Goal: Information Seeking & Learning: Learn about a topic

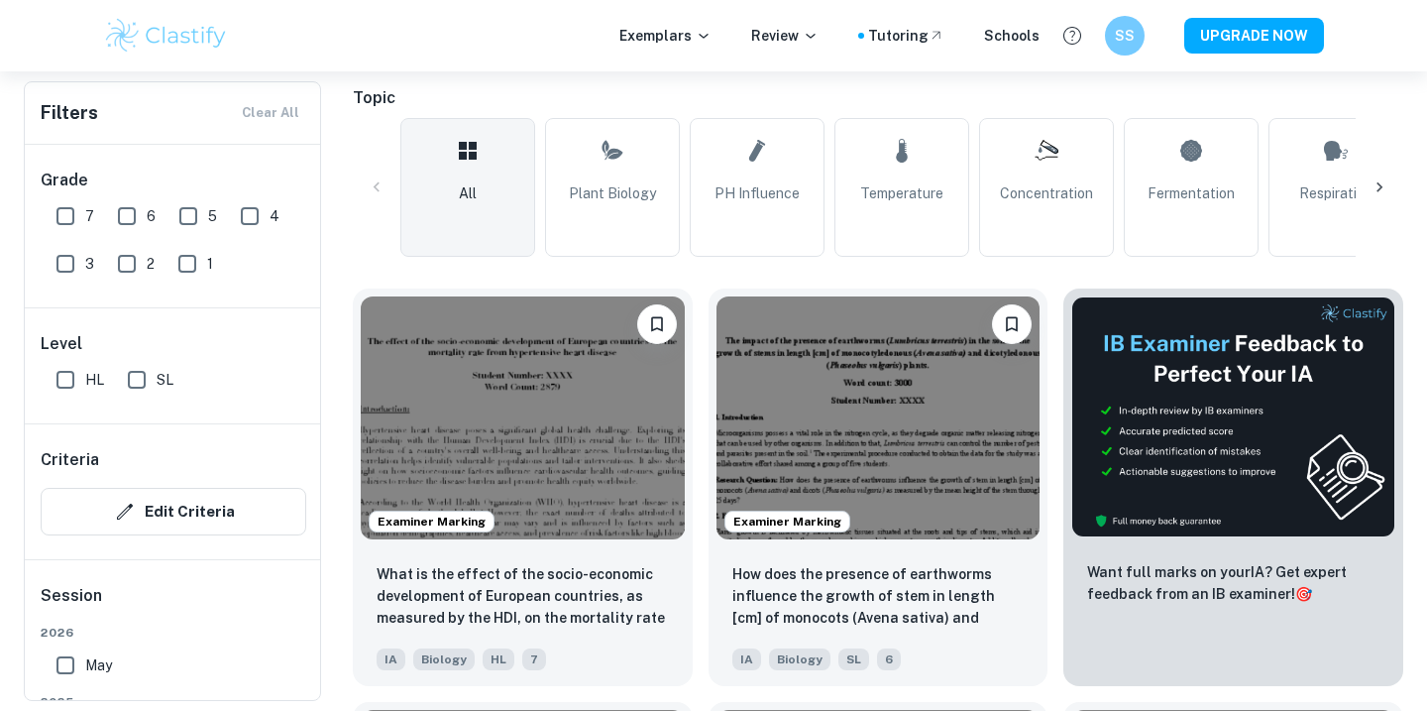
scroll to position [495, 0]
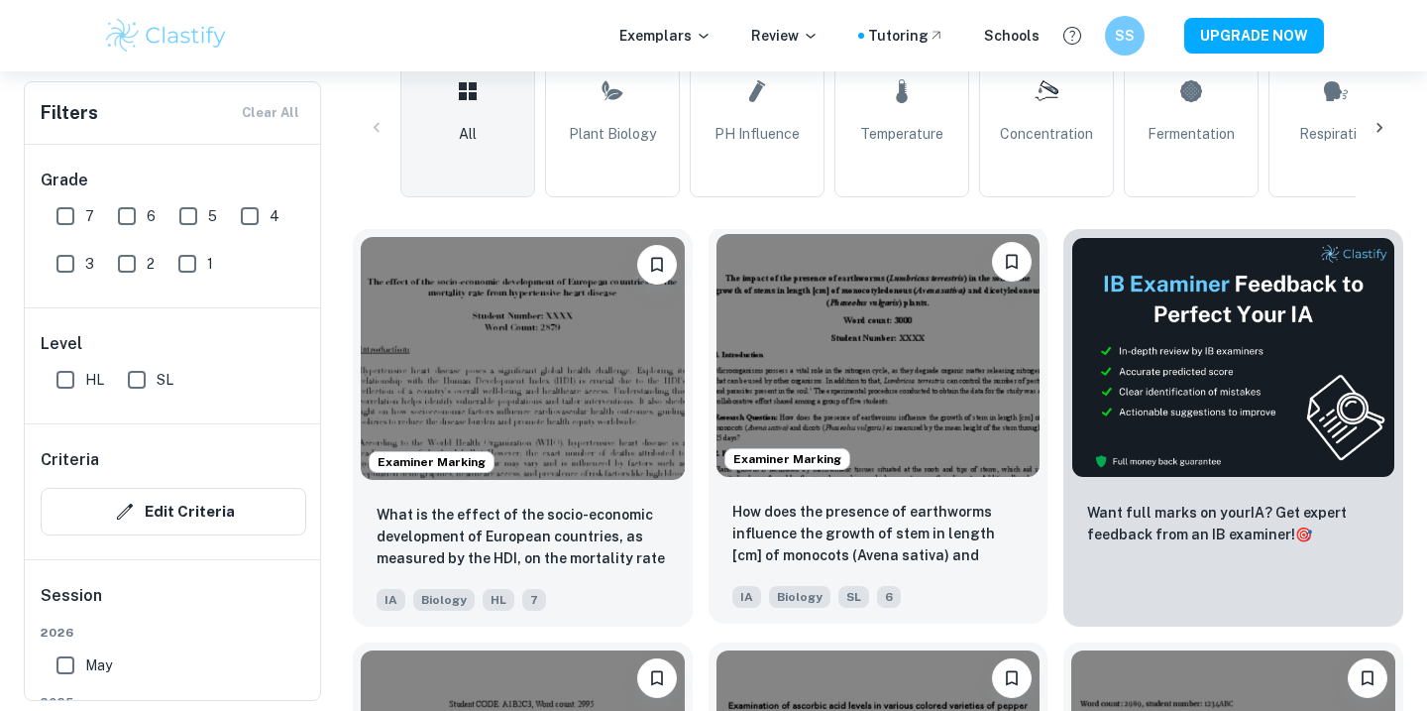
click at [860, 434] on img at bounding box center [879, 355] width 324 height 243
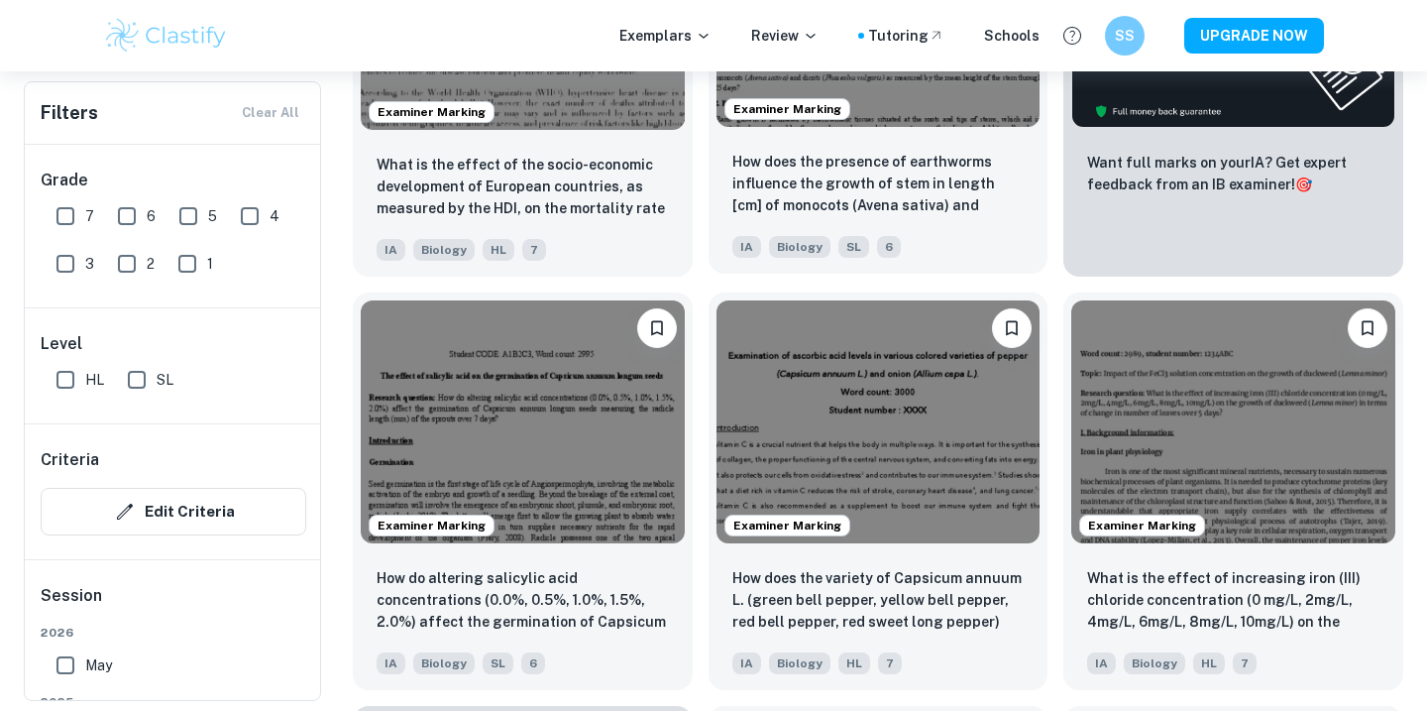
click at [861, 170] on days?"] "How does the presence of earthworms influence the growth of stem in length [cm]…" at bounding box center [879, 184] width 292 height 67
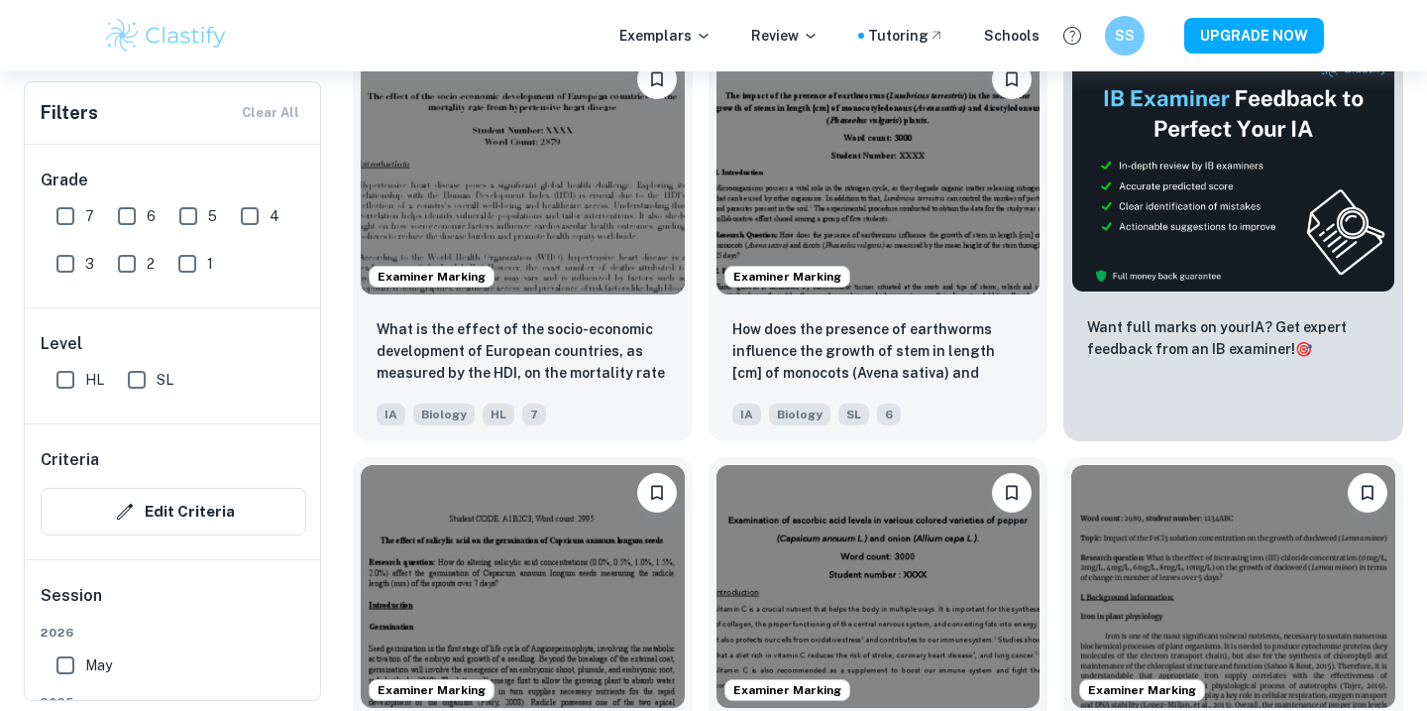
scroll to position [578, 0]
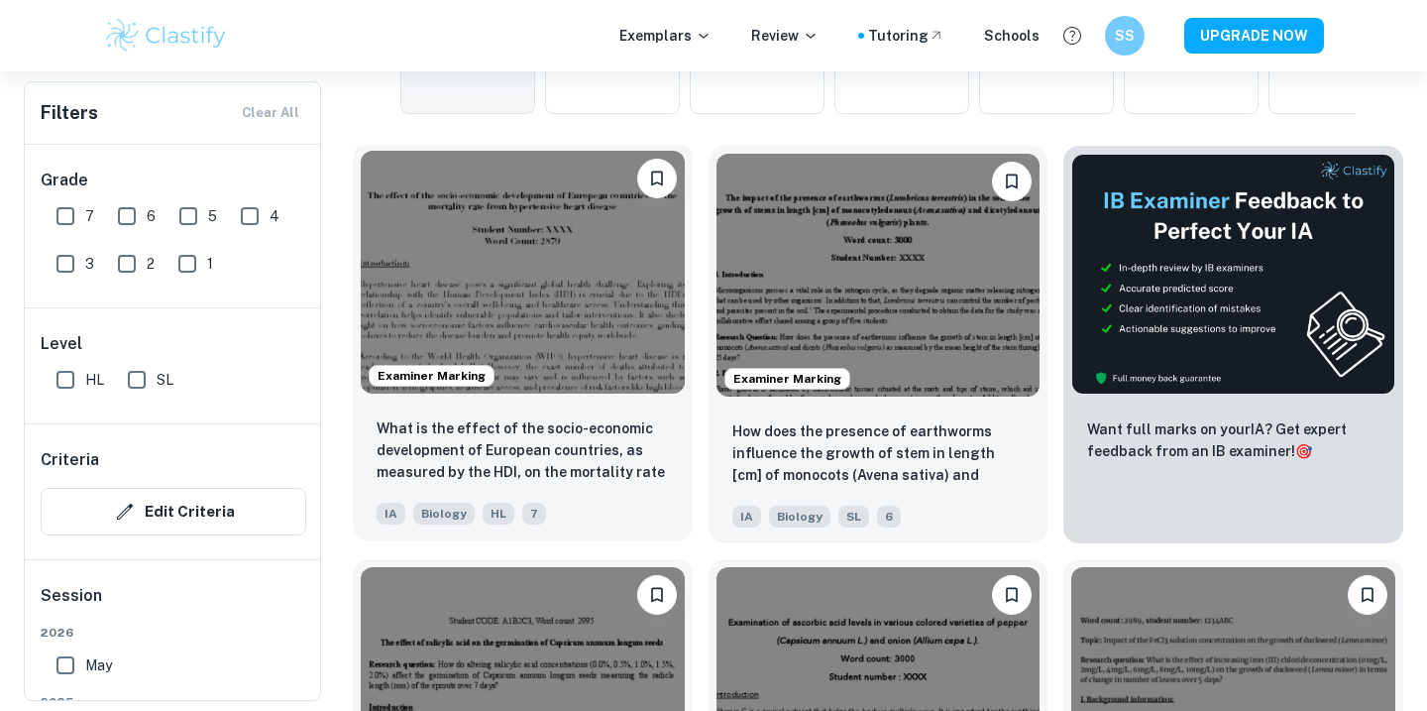
click at [481, 316] on img at bounding box center [523, 272] width 324 height 243
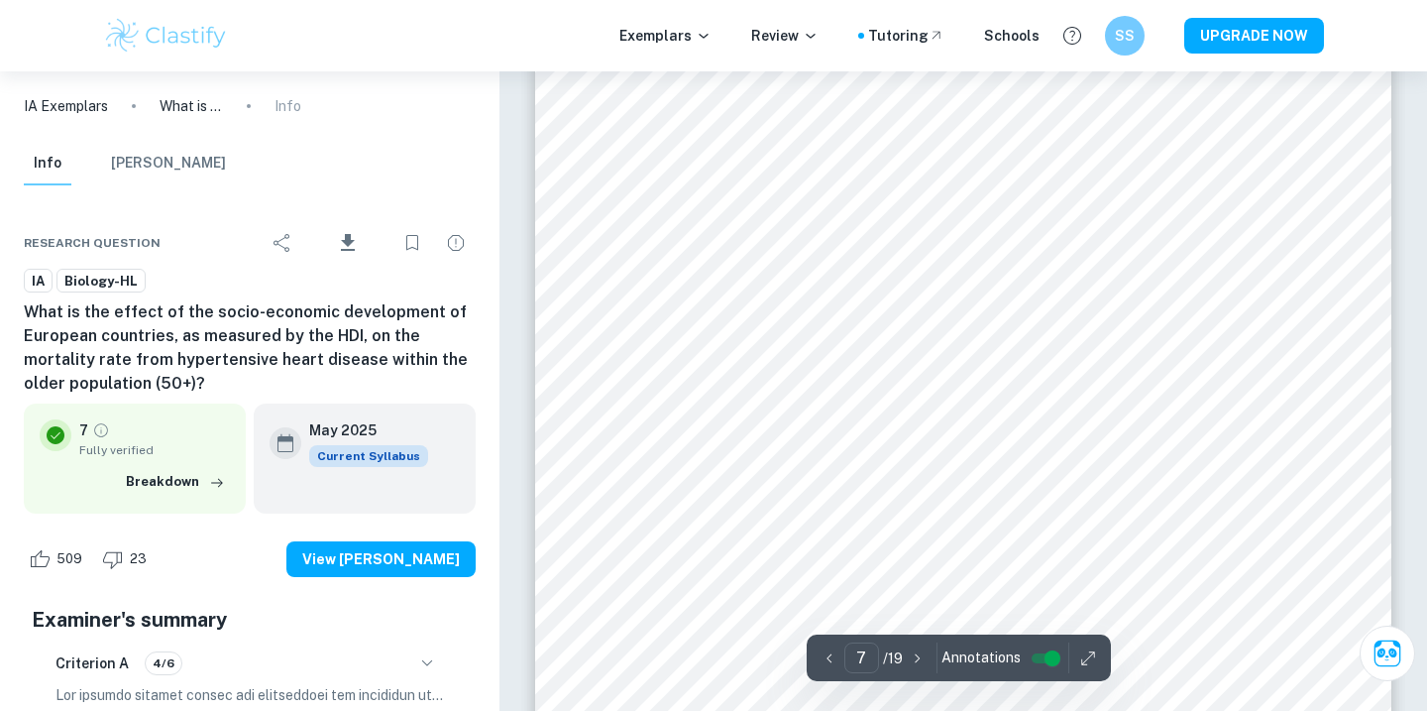
scroll to position [7657, 0]
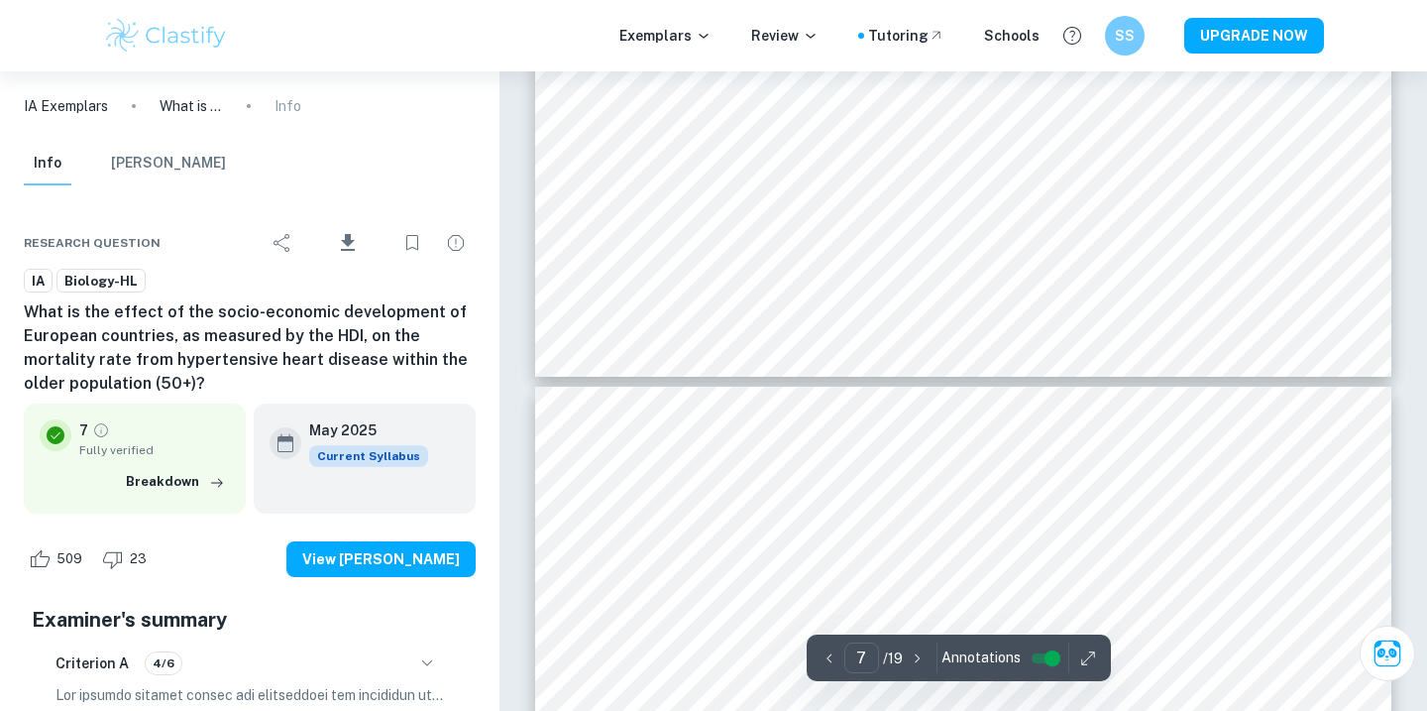
type input "8"
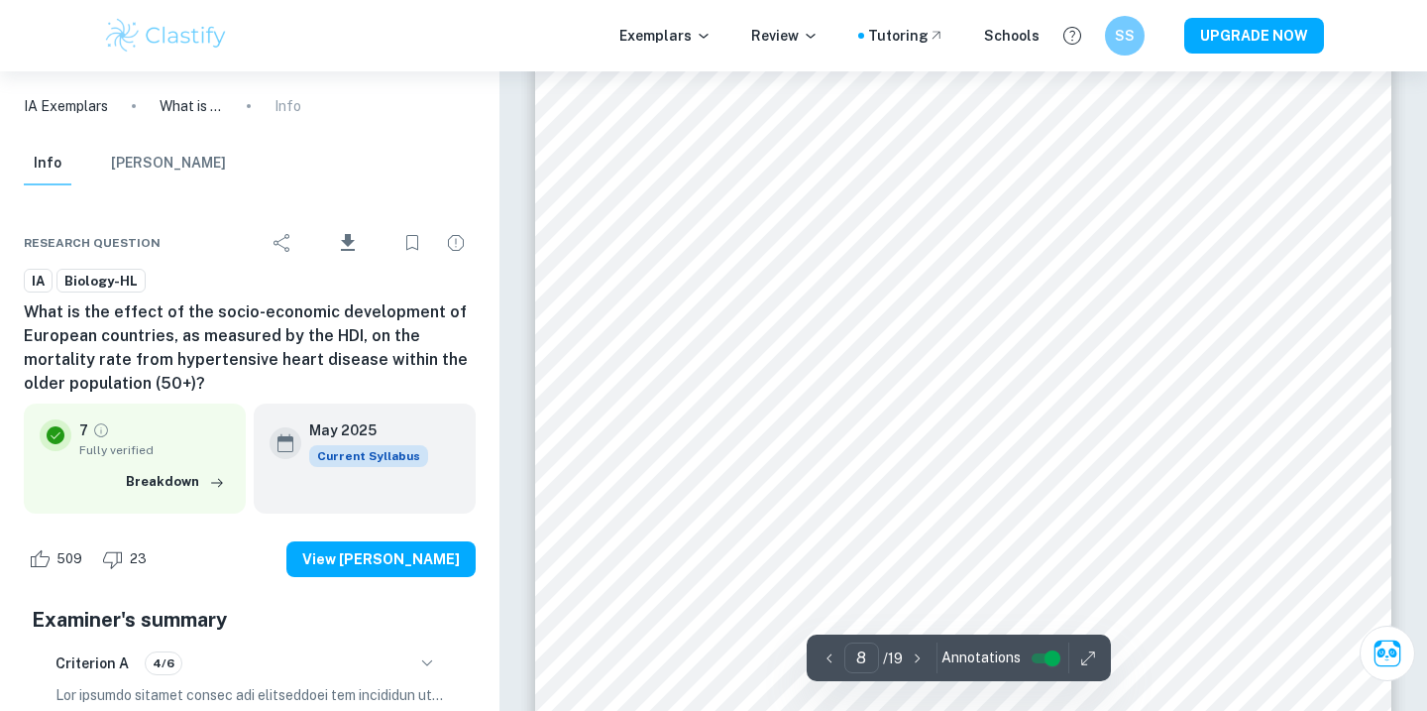
scroll to position [9125, 0]
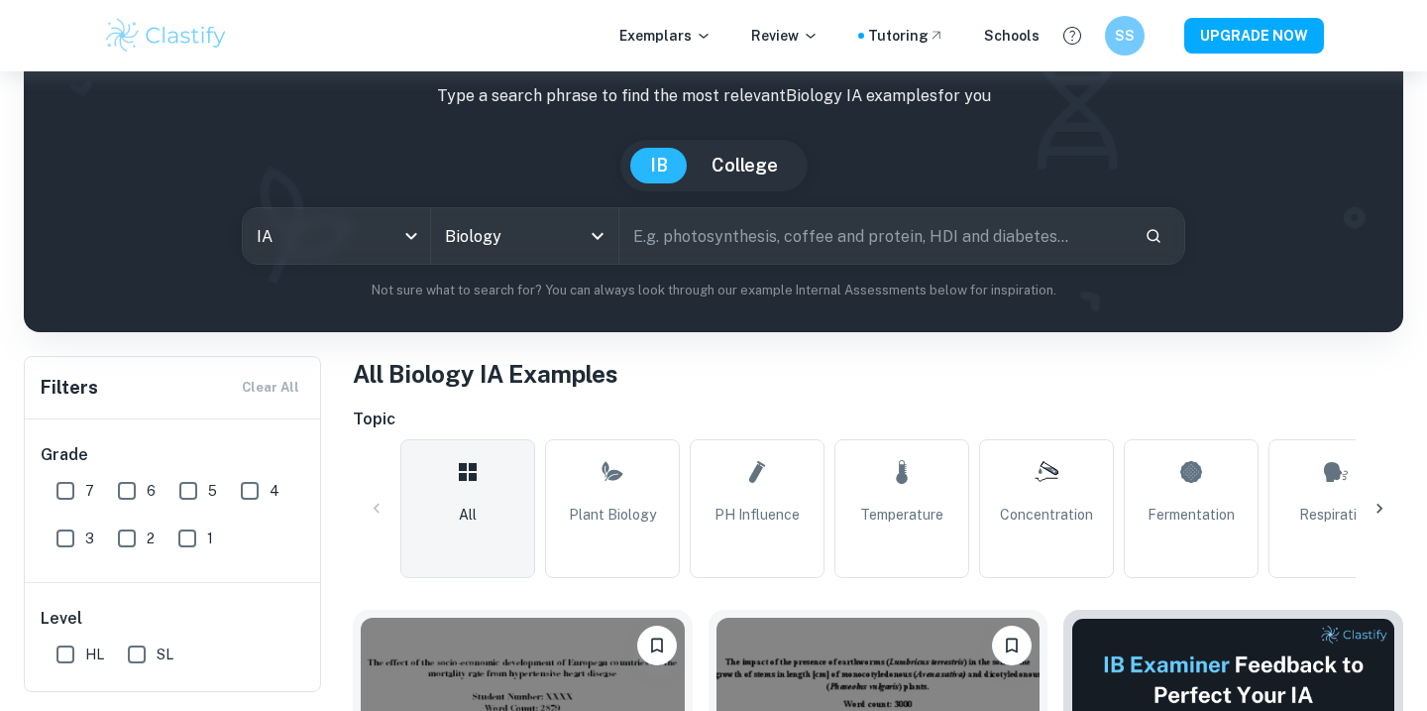
scroll to position [103, 0]
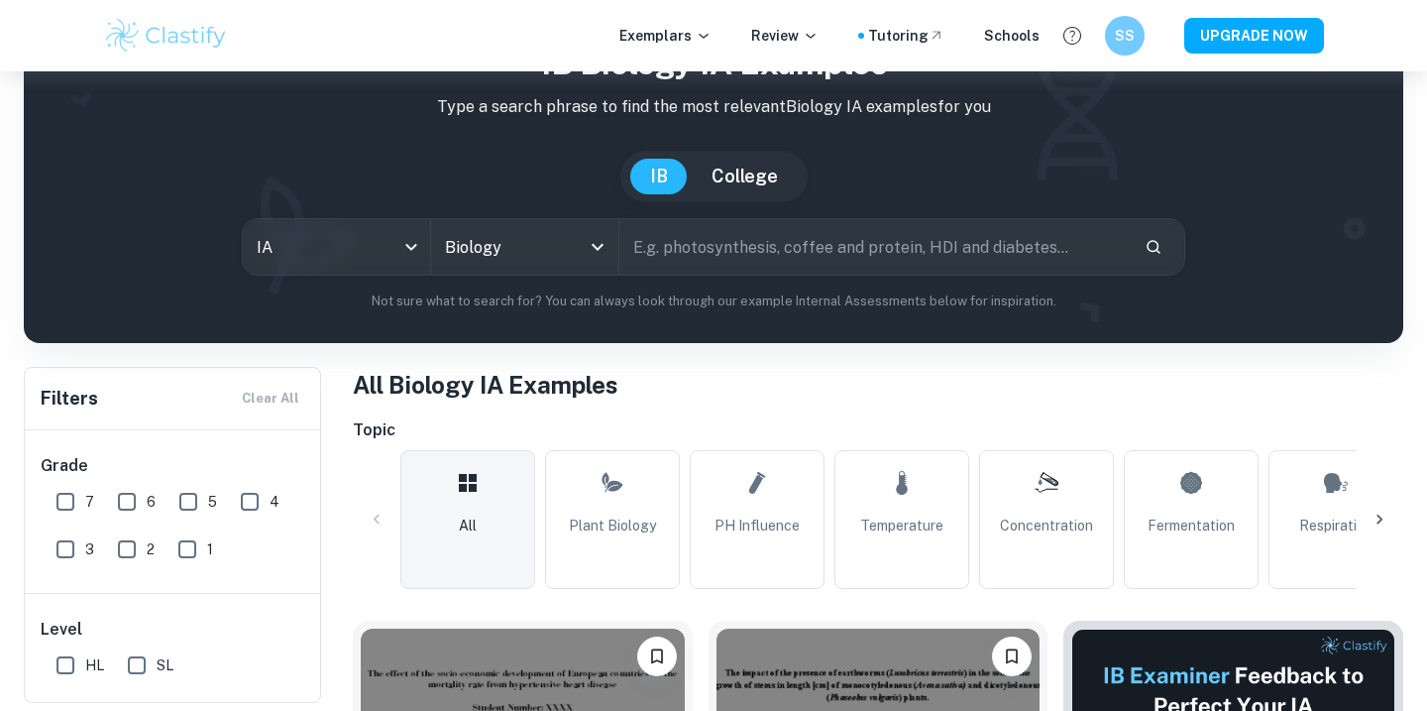
click at [628, 259] on input "text" at bounding box center [875, 247] width 510 height 56
click at [496, 256] on input "Biology" at bounding box center [497, 247] width 114 height 38
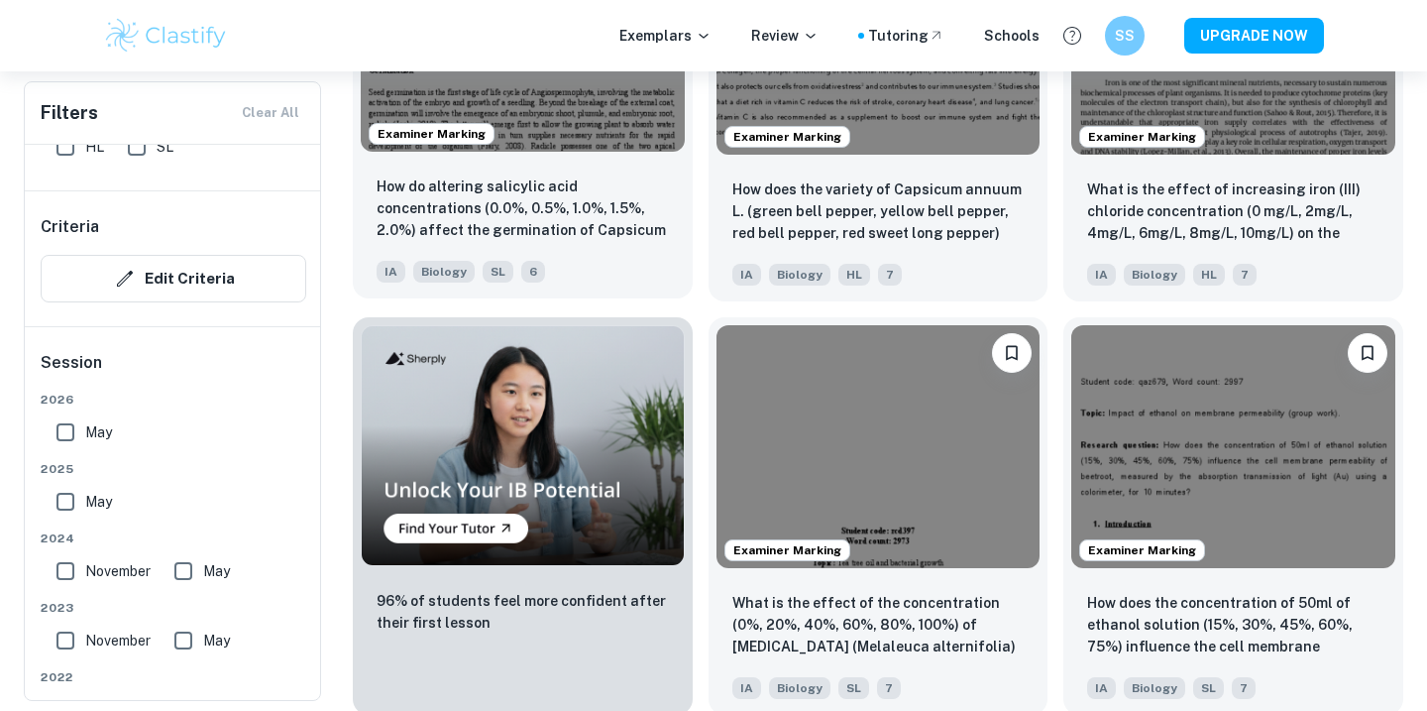
scroll to position [1132, 0]
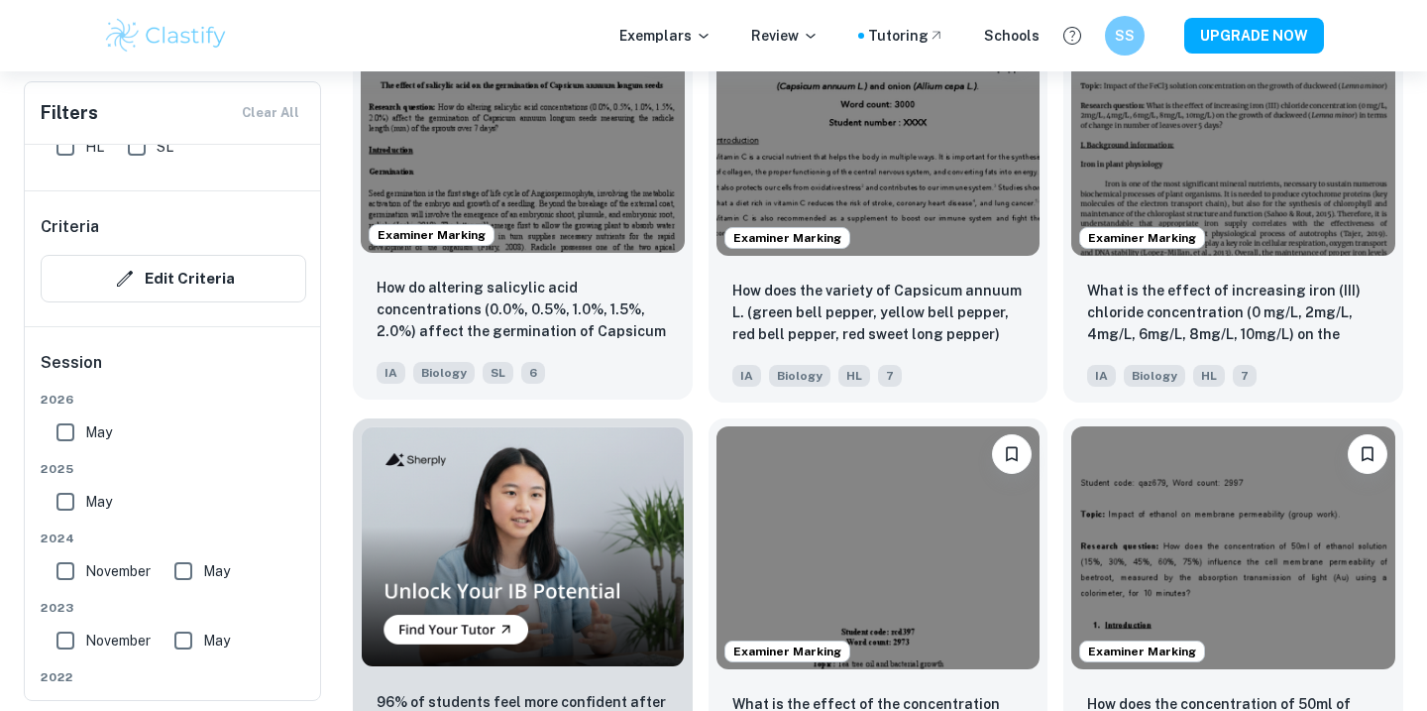
click at [604, 224] on img at bounding box center [523, 131] width 324 height 243
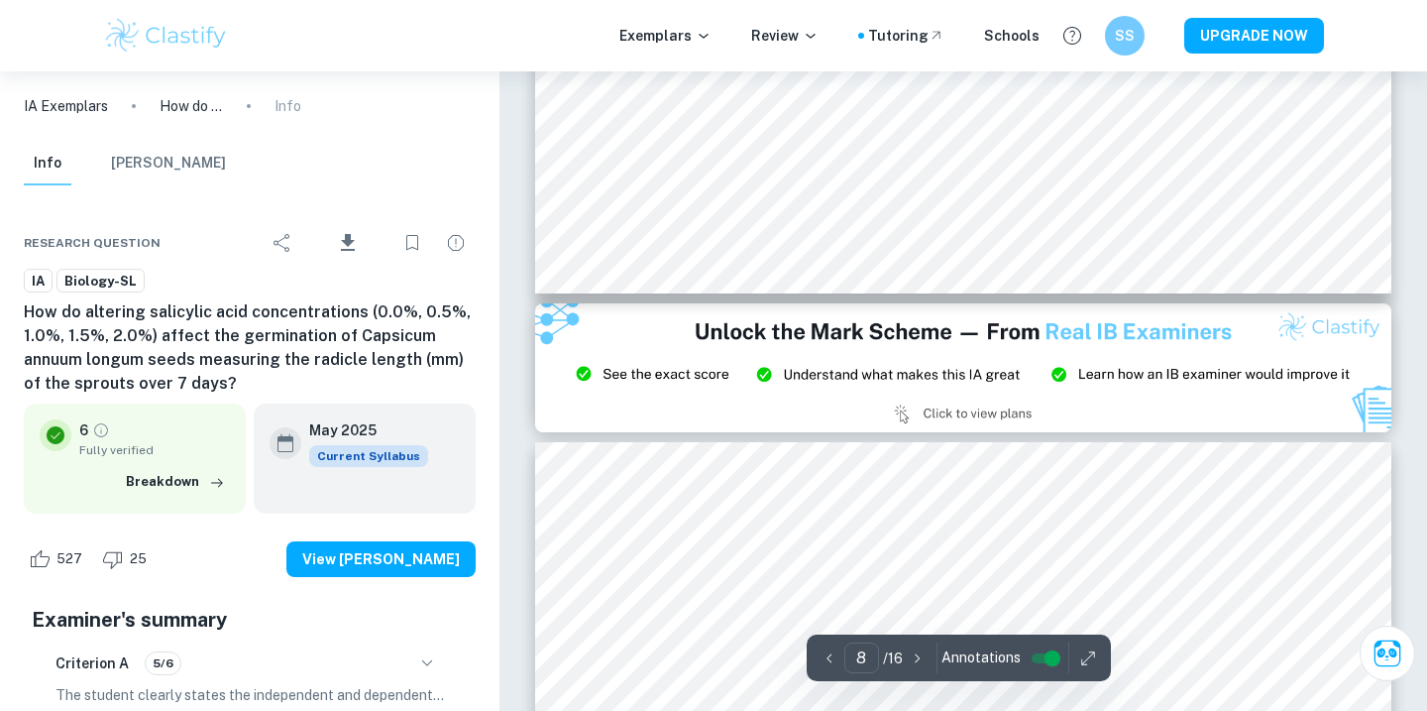
scroll to position [9822, 0]
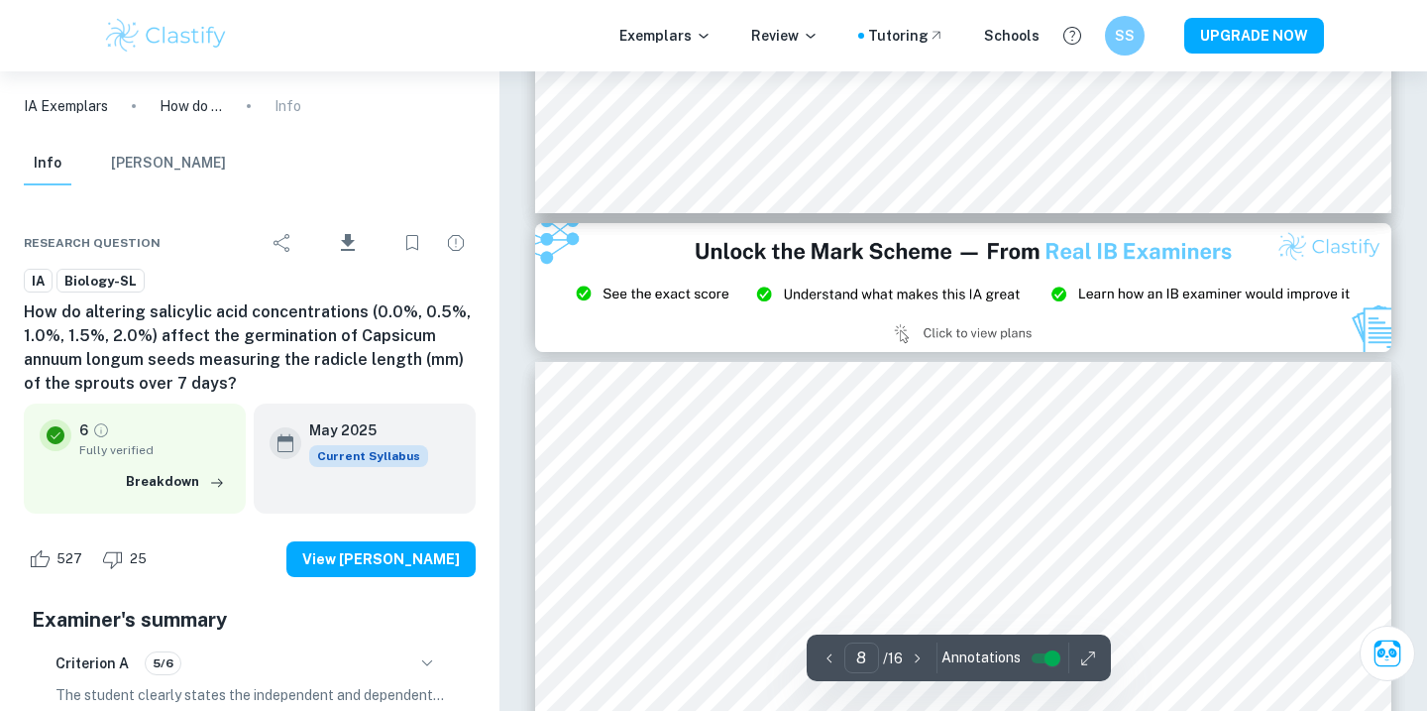
type input "9"
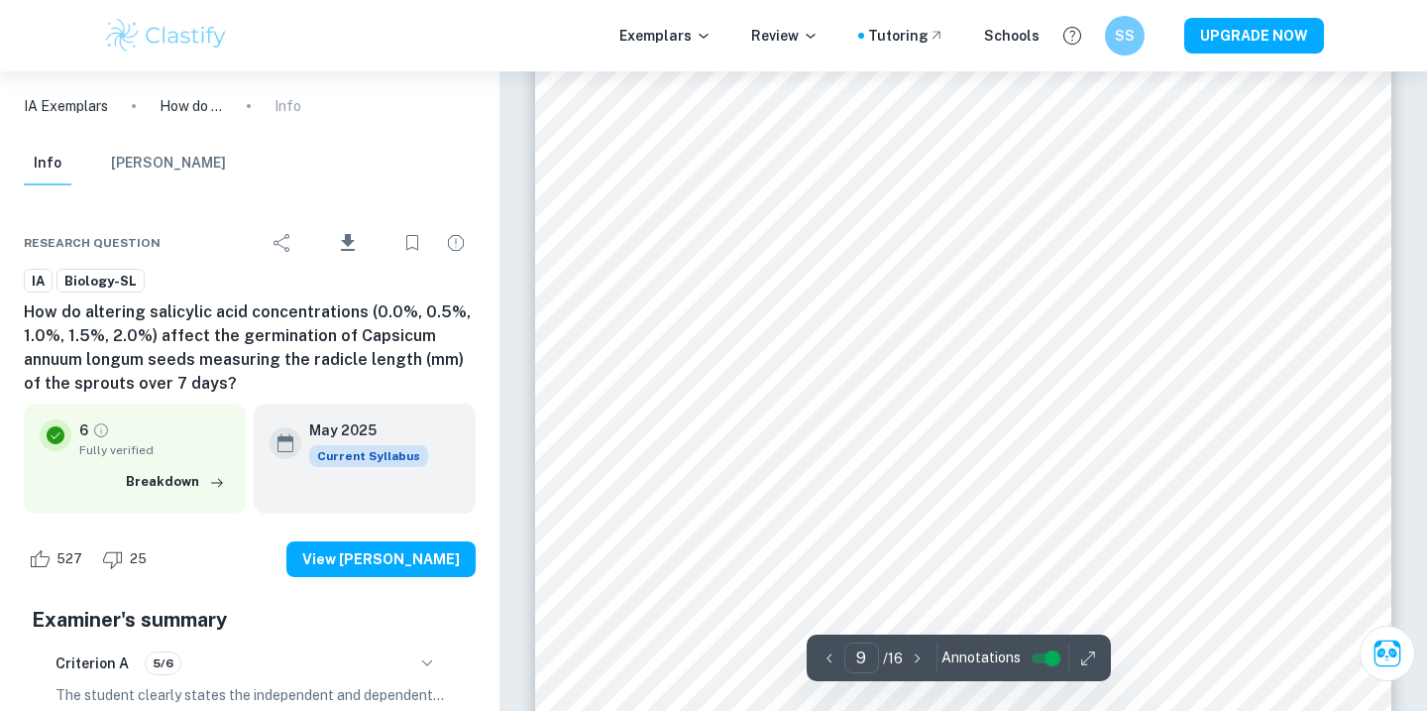
scroll to position [10983, 0]
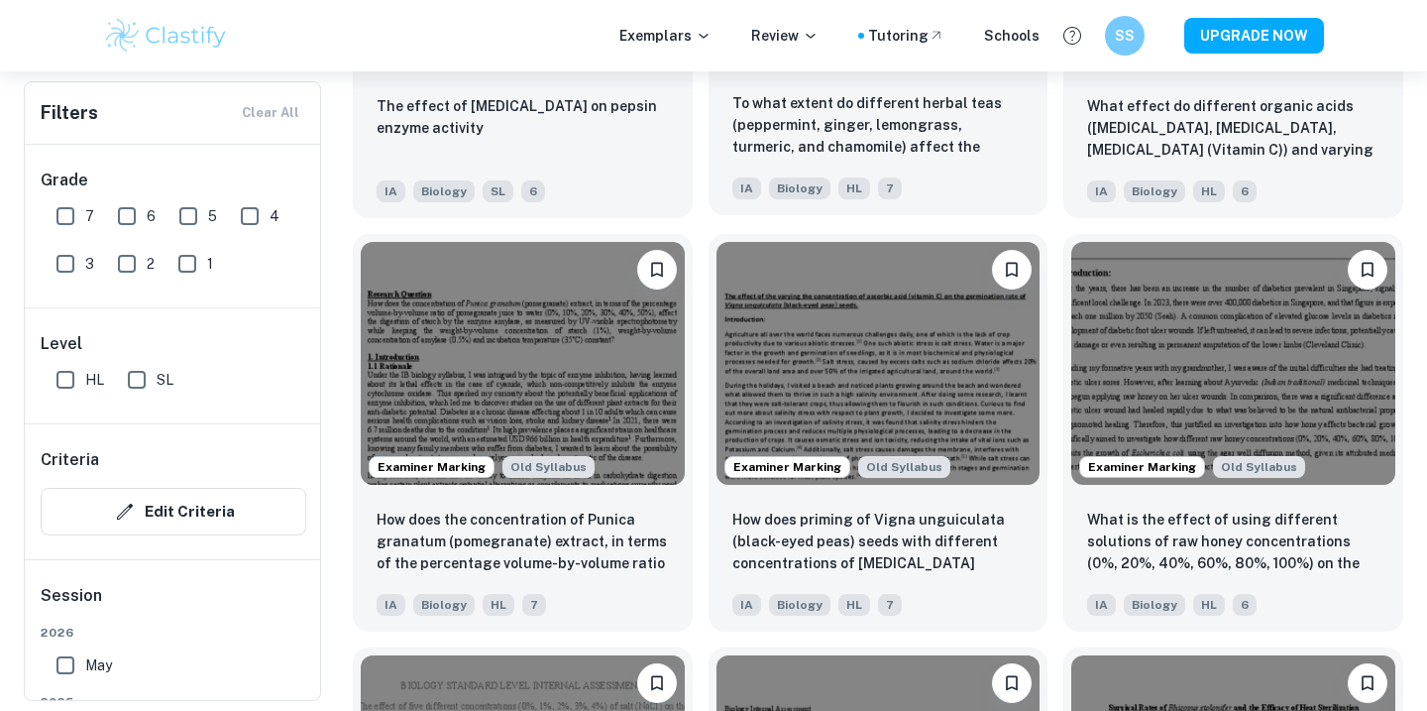
scroll to position [2199, 0]
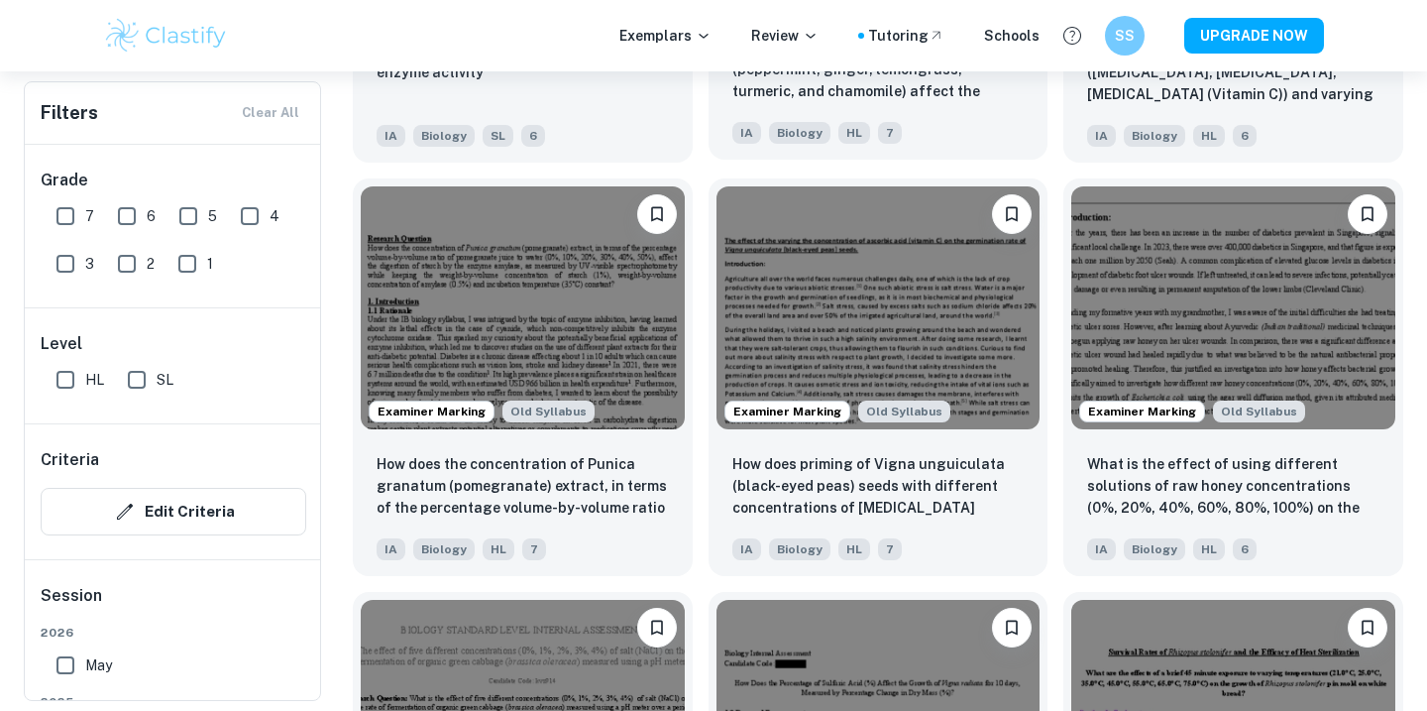
click at [809, 284] on img at bounding box center [879, 307] width 324 height 243
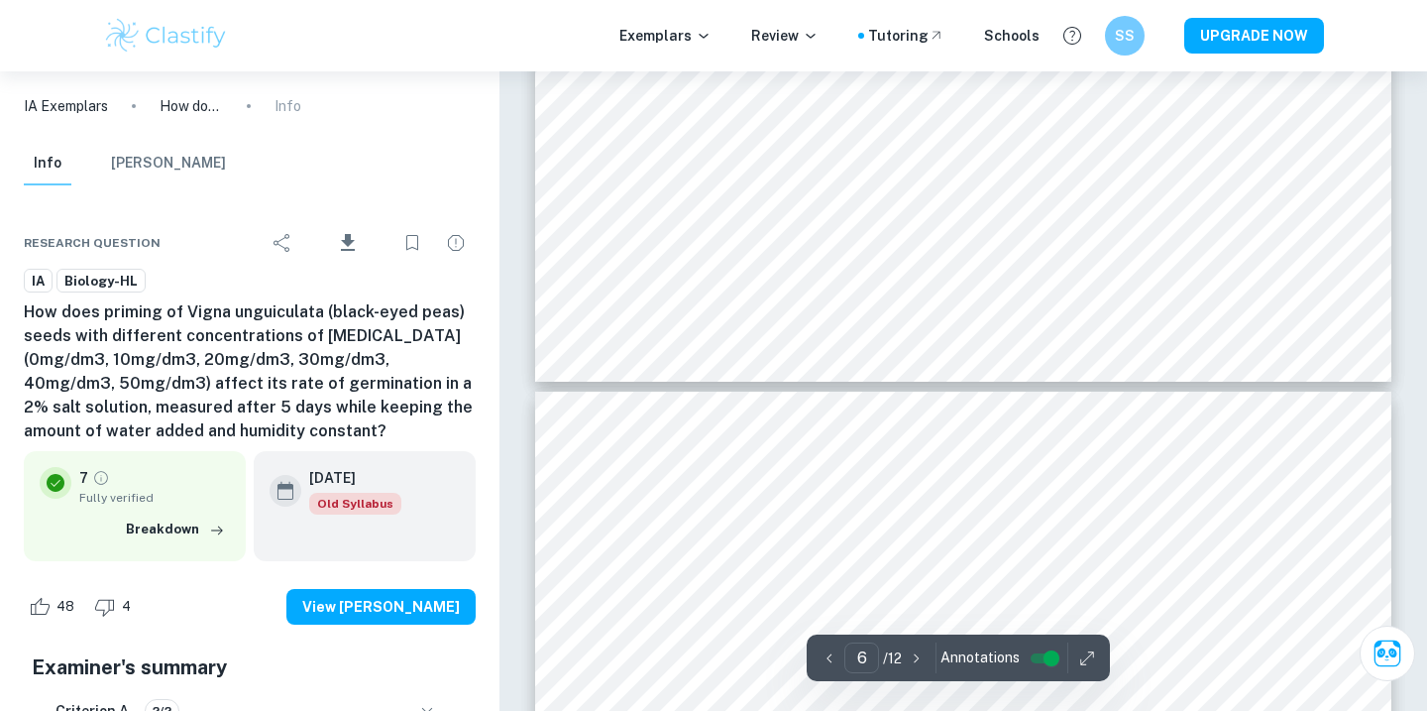
scroll to position [6531, 0]
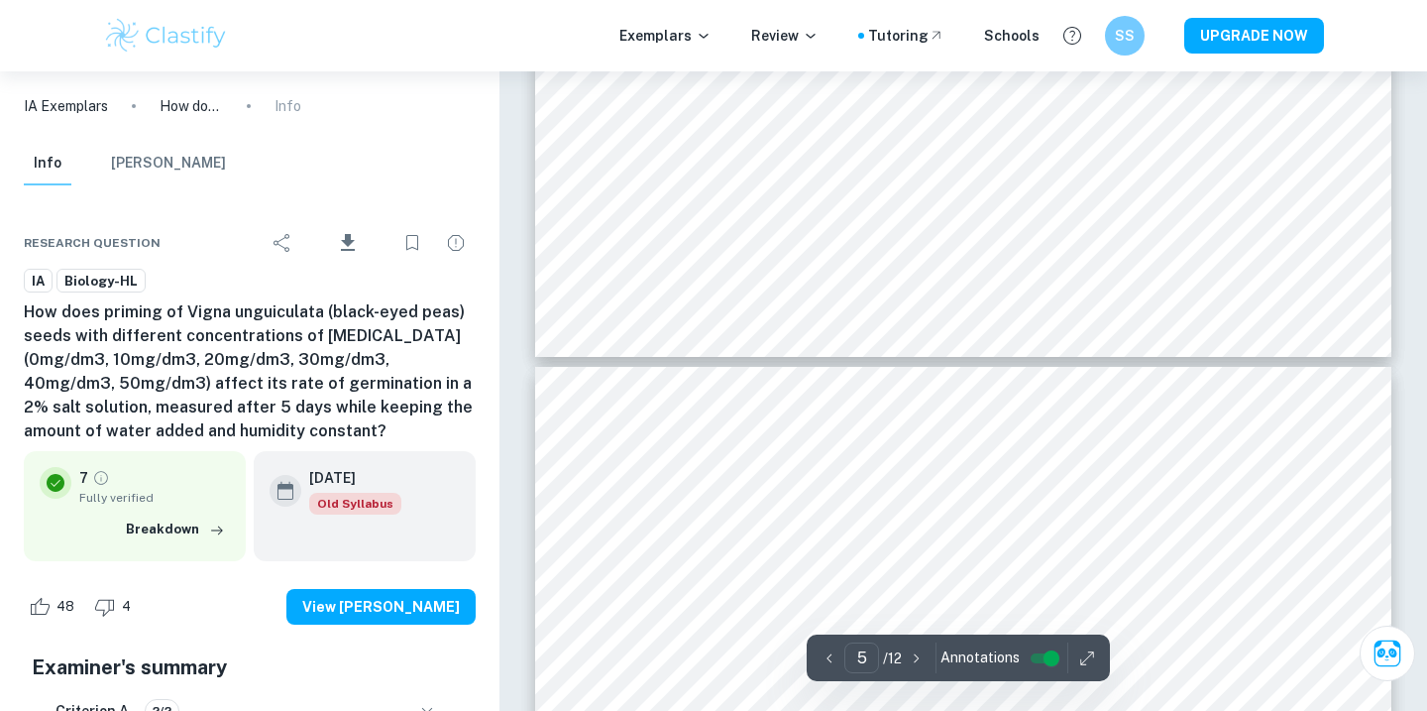
type input "6"
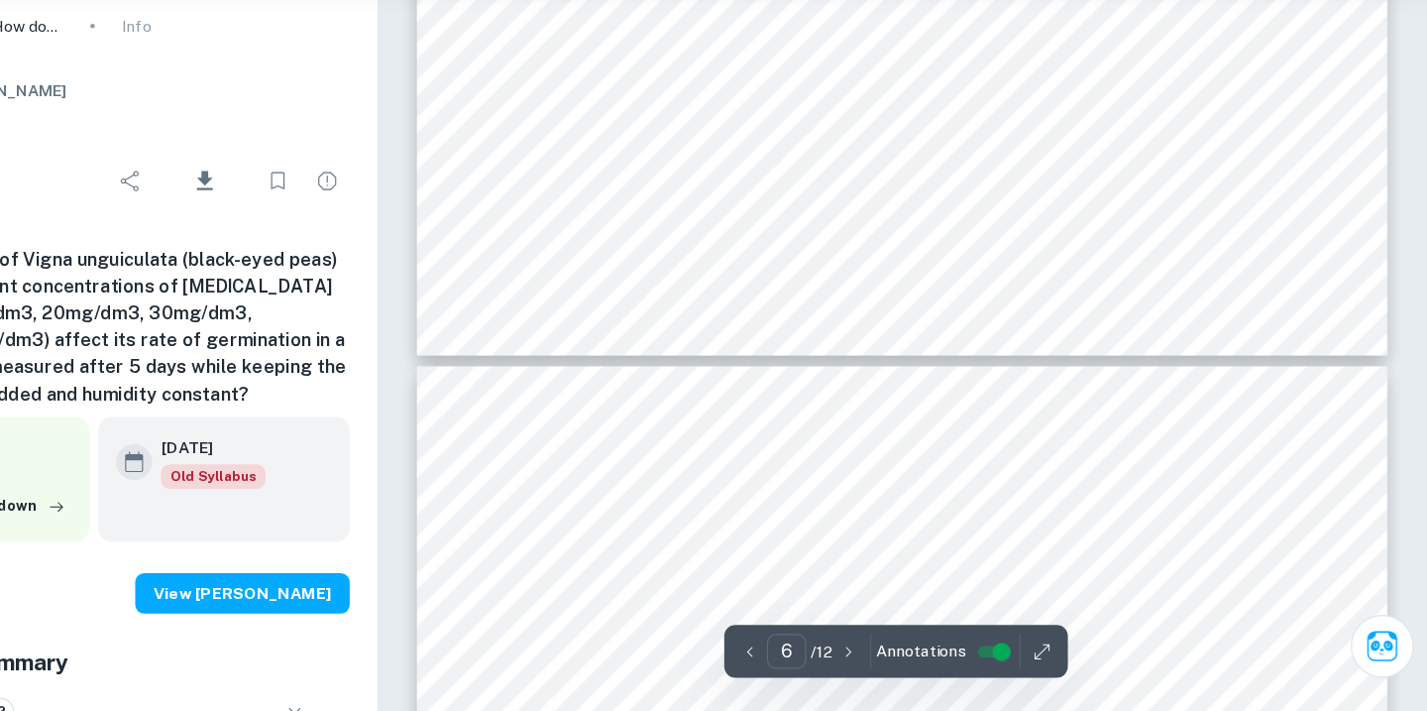
scroll to position [7282, 0]
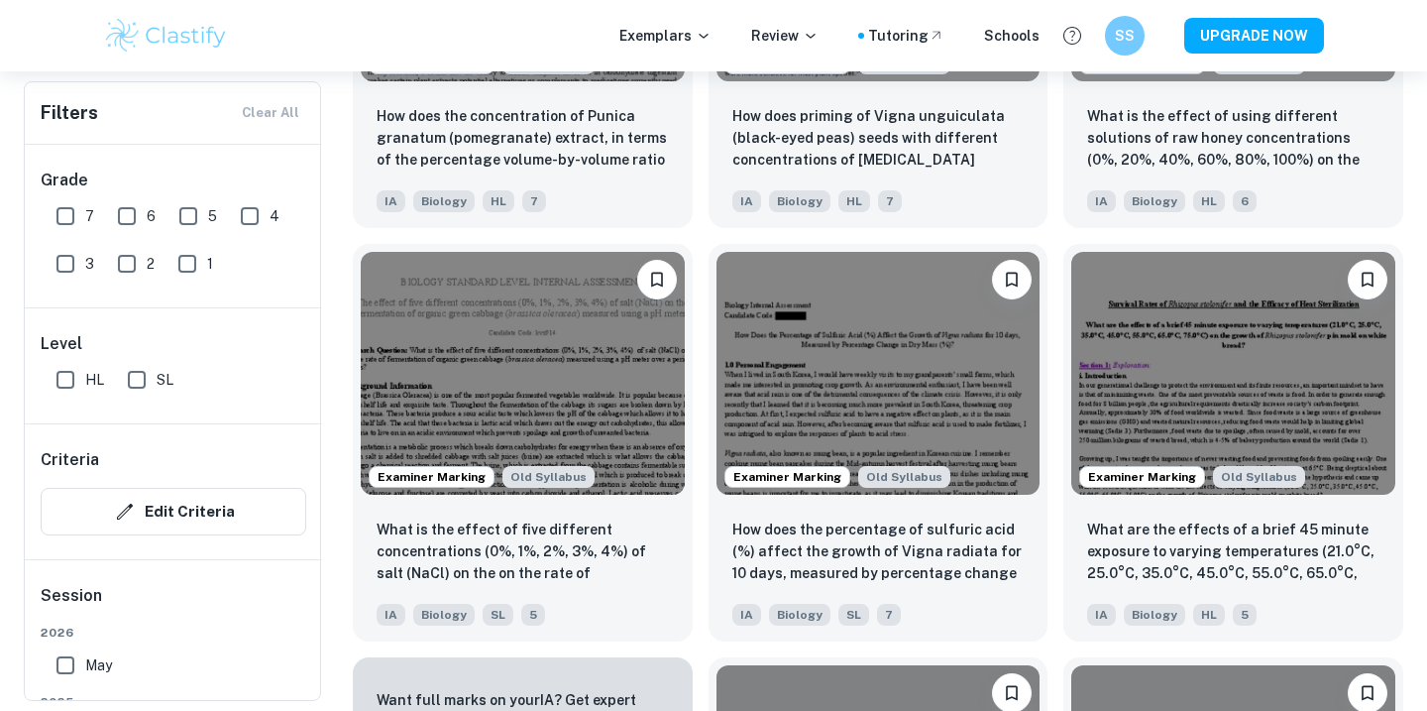
scroll to position [2607, 0]
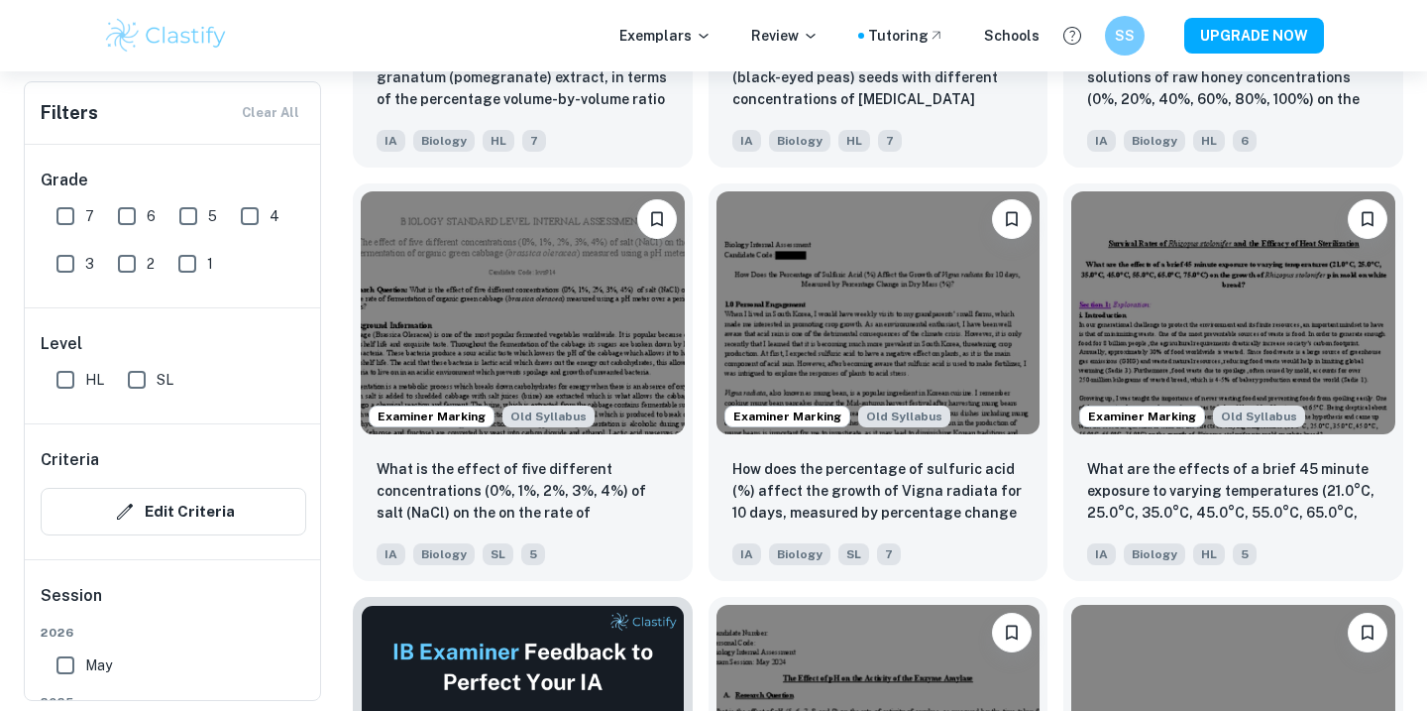
click at [907, 241] on img at bounding box center [879, 312] width 324 height 243
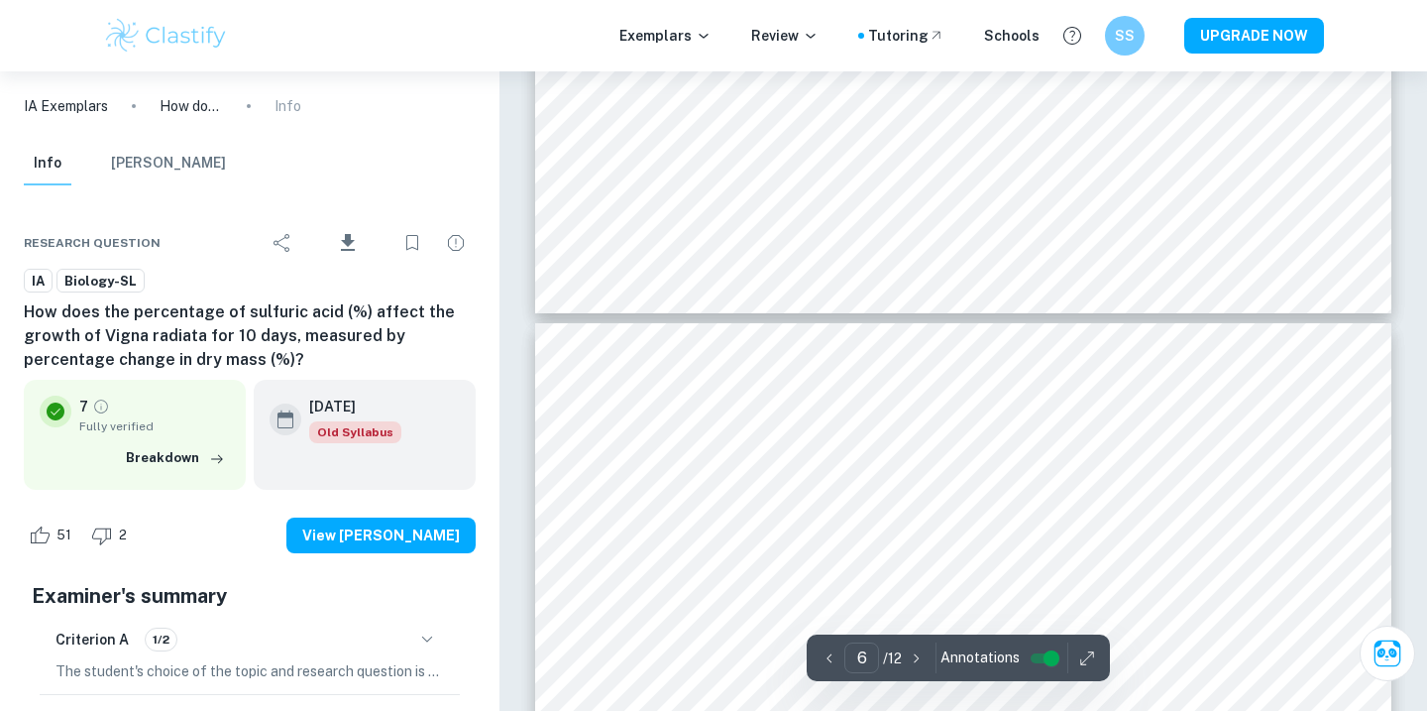
type input "7"
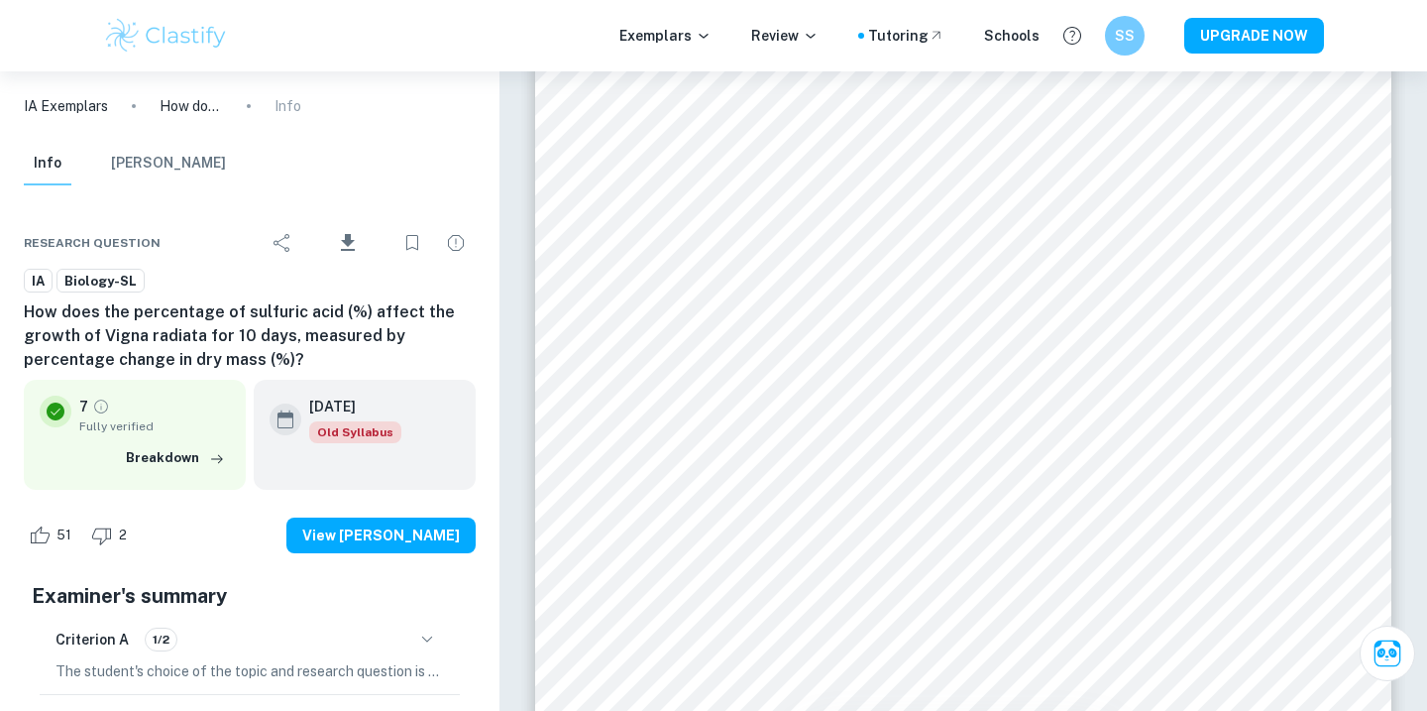
scroll to position [7776, 0]
